Goal: Use online tool/utility: Use online tool/utility

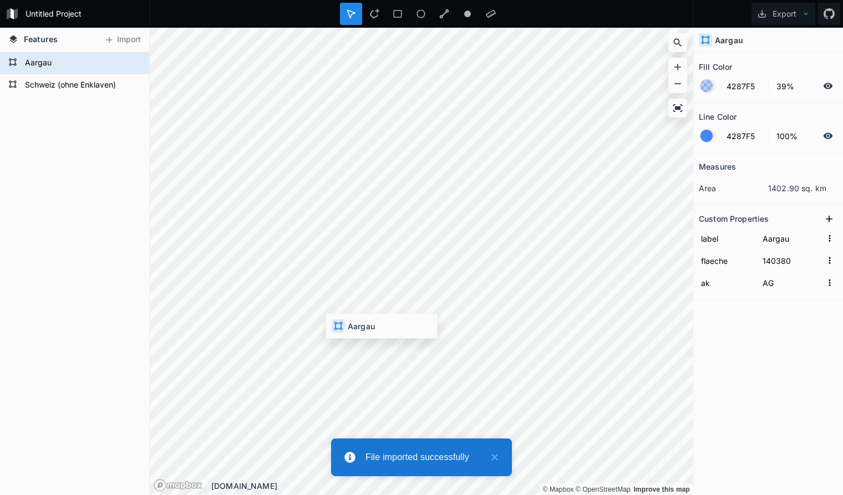
type input "Schweiz (ohne Enklaven)"
type input "4129069"
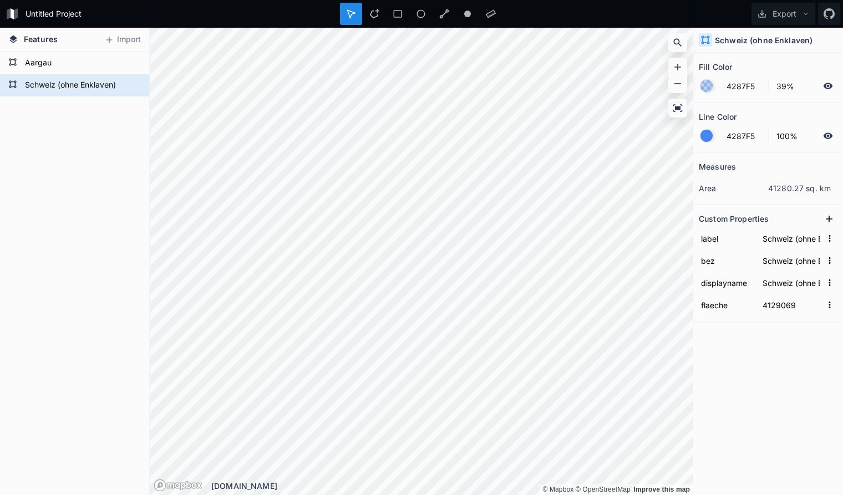
click at [756, 370] on div "Measures area 41280.27 sq. km Custom Properties label Schweiz (ohne Enklaven) b…" at bounding box center [768, 295] width 150 height 287
